Goal: Task Accomplishment & Management: Manage account settings

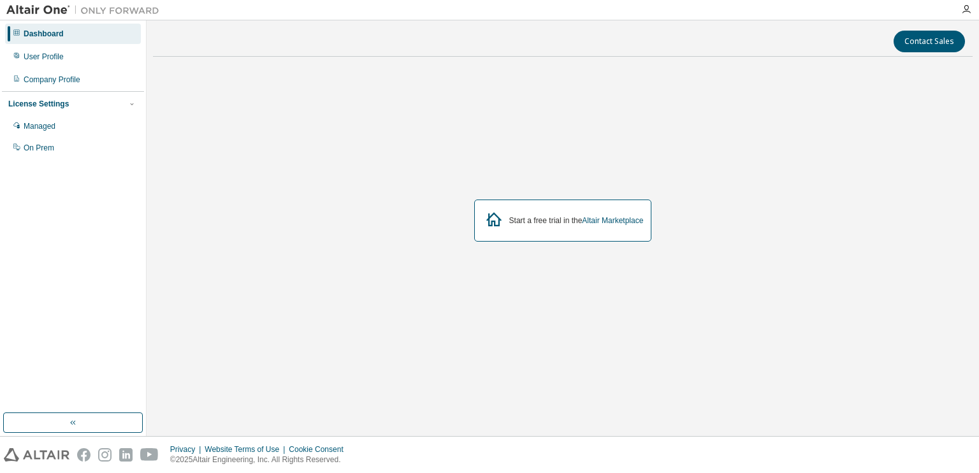
click at [554, 226] on div "Start a free trial in the Altair Marketplace" at bounding box center [563, 220] width 178 height 42
click at [538, 218] on div "Start a free trial in the Altair Marketplace" at bounding box center [576, 220] width 134 height 10
click at [69, 55] on div "User Profile" at bounding box center [73, 57] width 136 height 20
